Goal: Transaction & Acquisition: Register for event/course

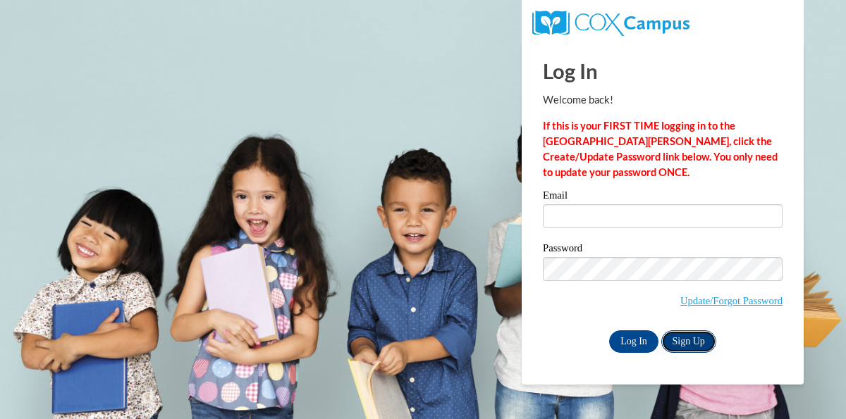
click at [691, 333] on link "Sign Up" at bounding box center [688, 342] width 55 height 23
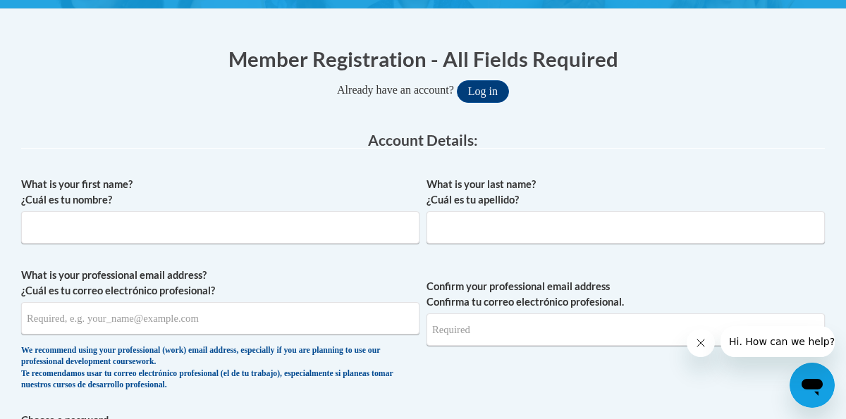
scroll to position [257, 0]
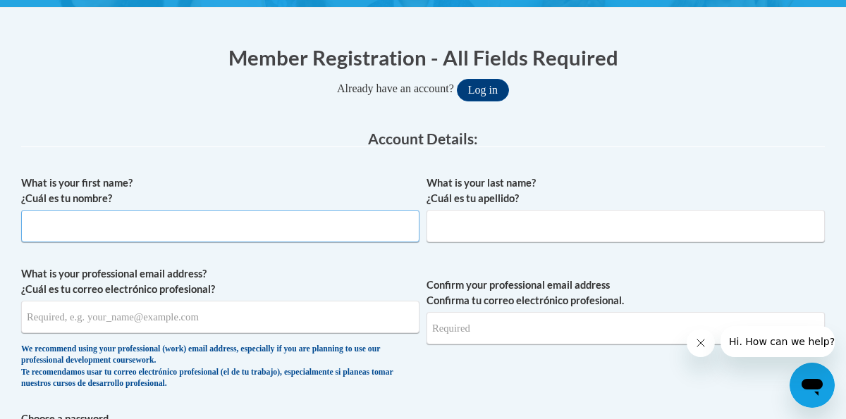
click at [232, 240] on input "What is your first name? ¿Cuál es tu nombre?" at bounding box center [220, 226] width 398 height 32
type input "Cornell"
type input "Botha"
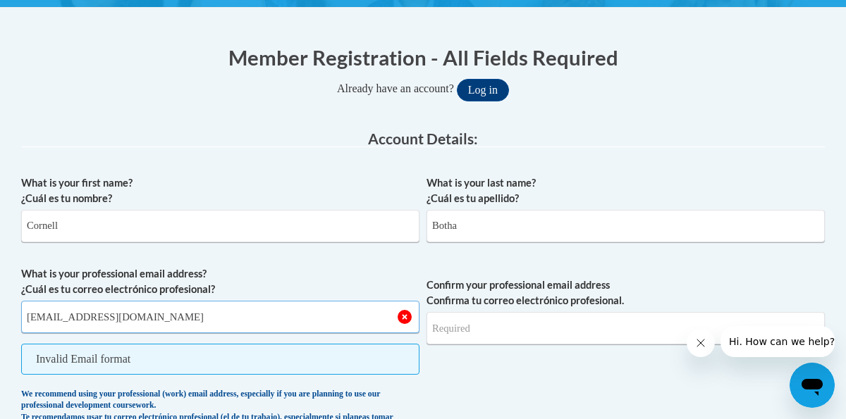
type input "[EMAIL_ADDRESS][DOMAIN_NAME]"
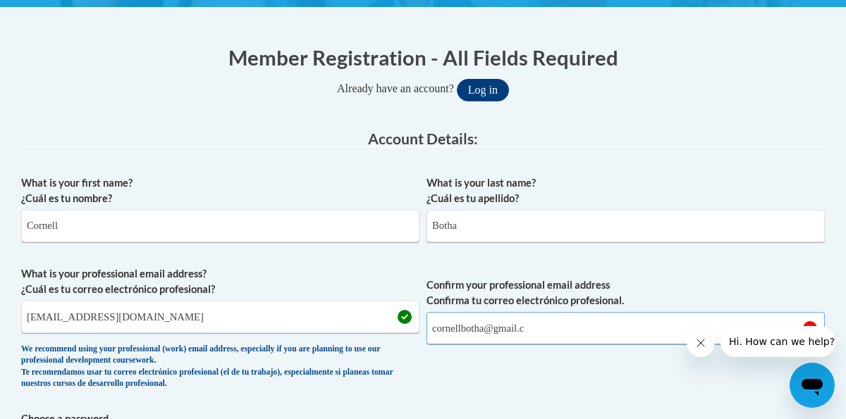
type input "[EMAIL_ADDRESS][DOMAIN_NAME]"
